Goal: Information Seeking & Learning: Learn about a topic

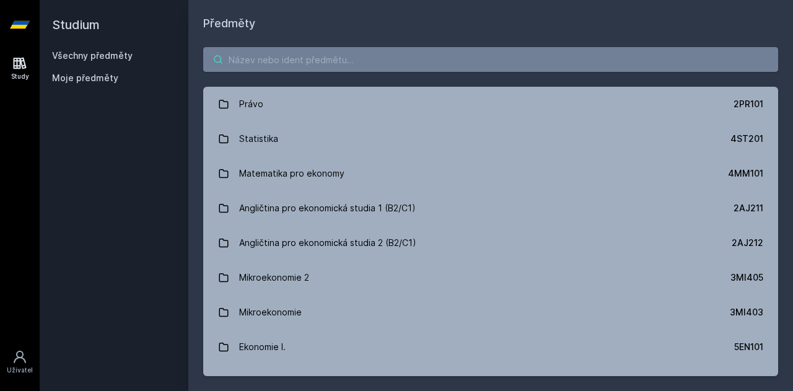
click at [288, 61] on input "search" at bounding box center [490, 59] width 575 height 25
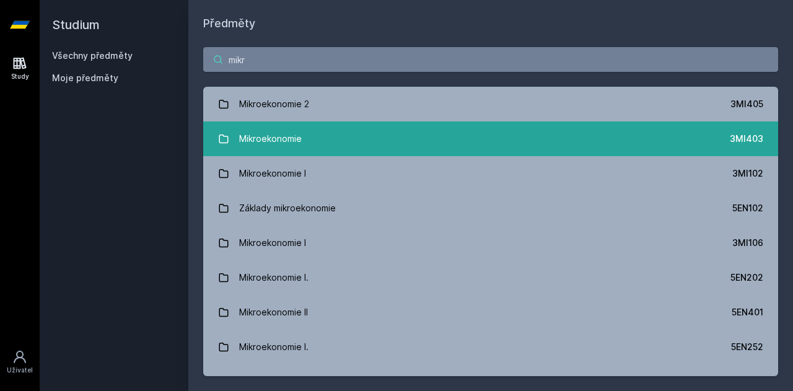
type input "mikr"
click at [295, 128] on div "Mikroekonomie" at bounding box center [270, 138] width 63 height 25
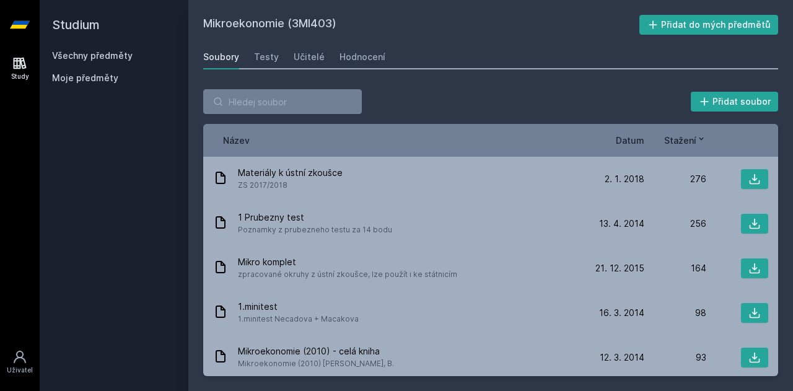
click at [641, 144] on span "Datum" at bounding box center [630, 140] width 28 height 13
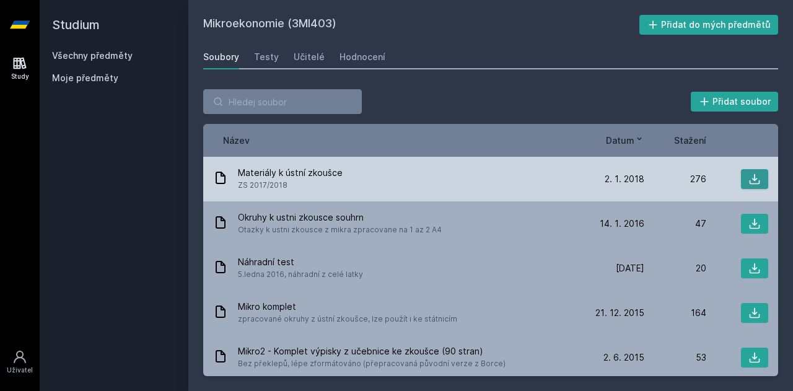
click at [756, 176] on button at bounding box center [754, 179] width 27 height 20
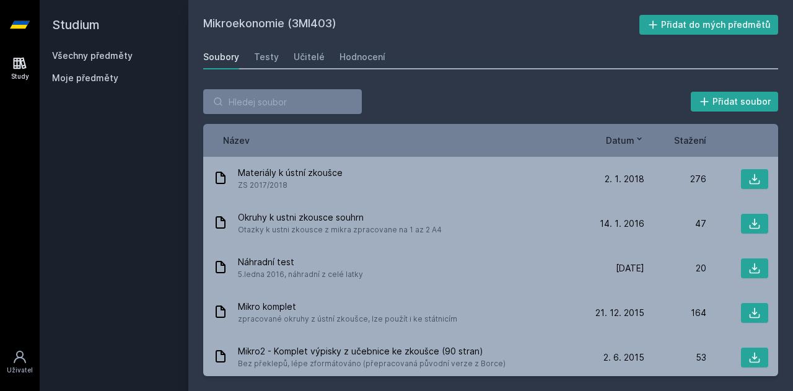
click at [84, 55] on link "Všechny předměty" at bounding box center [92, 55] width 81 height 11
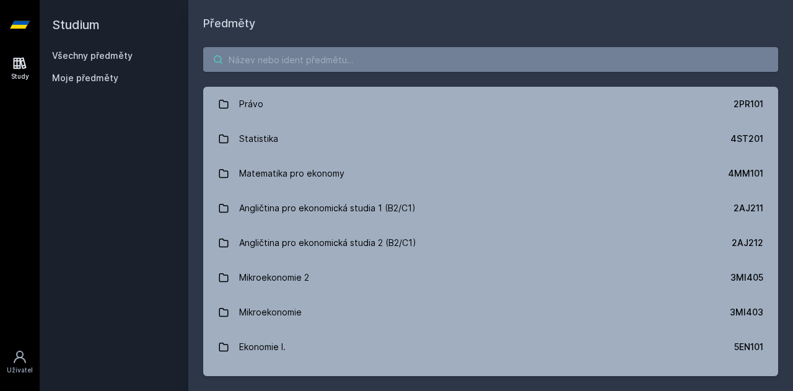
click at [321, 64] on input "search" at bounding box center [490, 59] width 575 height 25
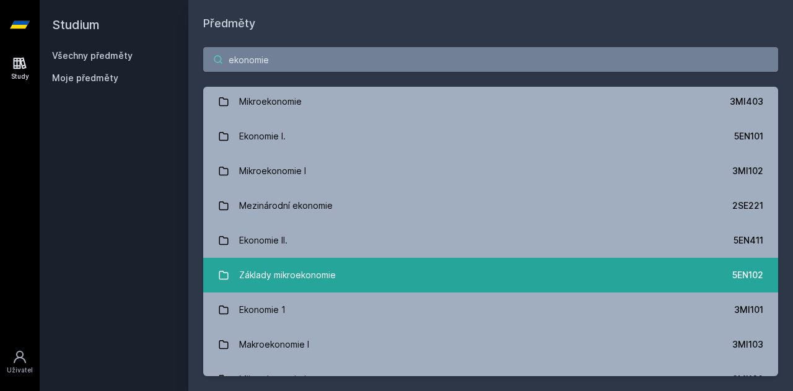
scroll to position [38, 0]
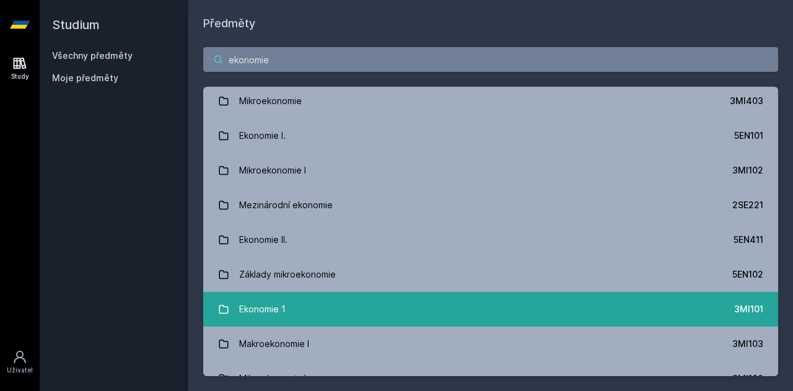
type input "ekonomie"
click at [331, 312] on link "Ekonomie 1 3MI101" at bounding box center [490, 309] width 575 height 35
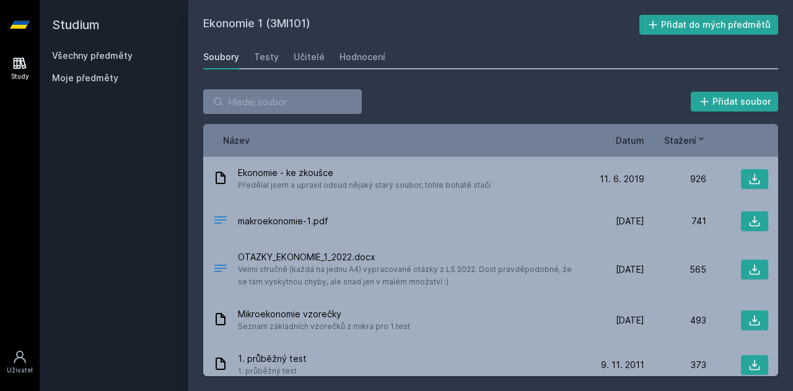
click at [639, 139] on span "Datum" at bounding box center [630, 140] width 28 height 13
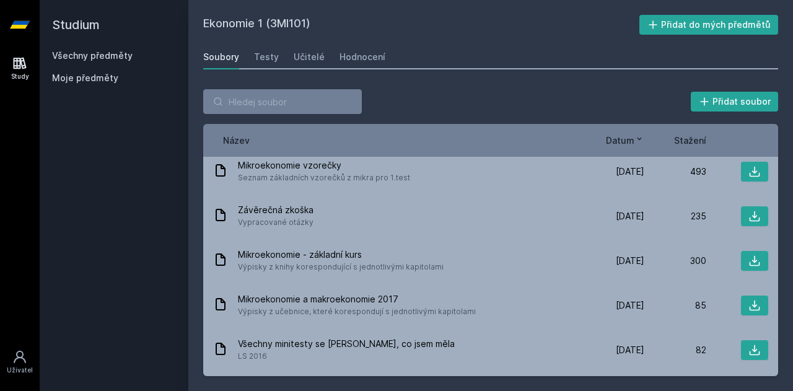
scroll to position [230, 0]
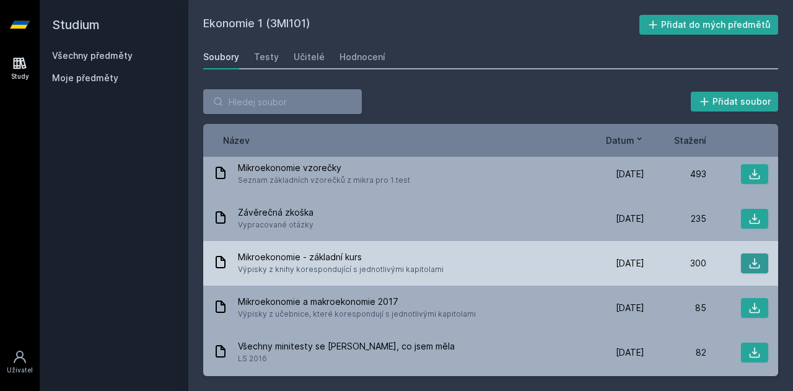
click at [751, 265] on icon at bounding box center [754, 263] width 12 height 12
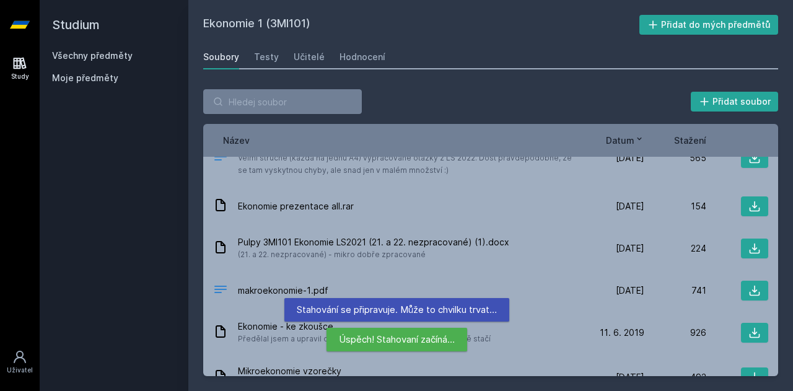
scroll to position [0, 0]
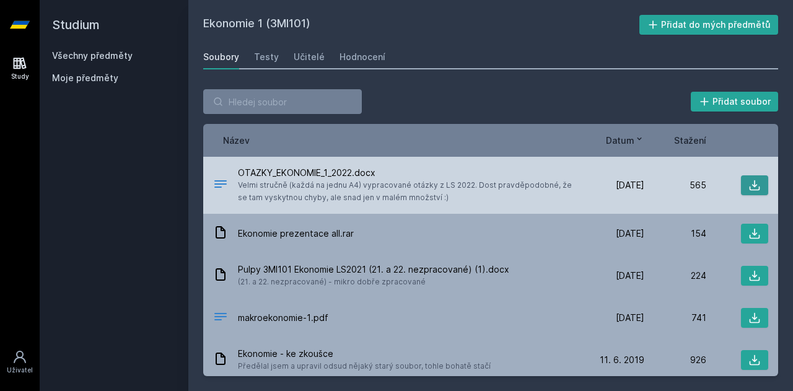
click at [750, 186] on icon at bounding box center [755, 185] width 11 height 11
